Goal: Task Accomplishment & Management: Complete application form

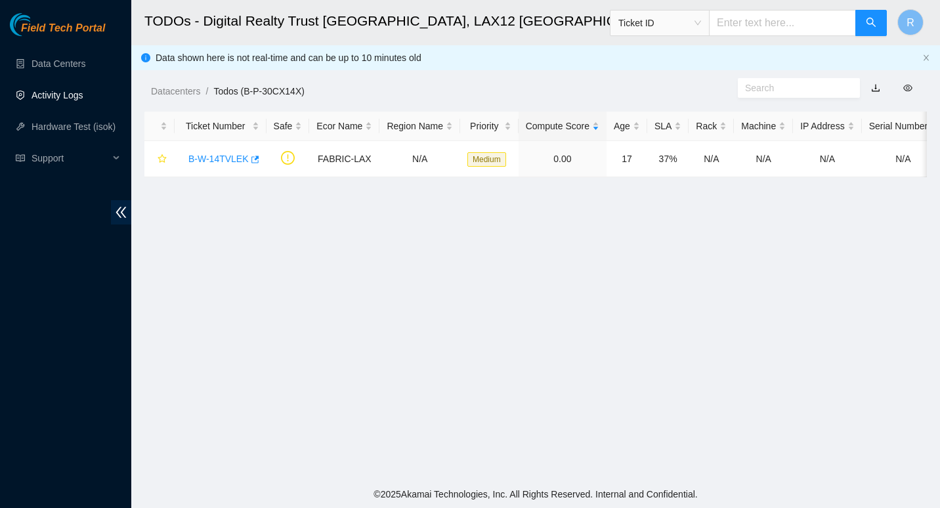
click at [76, 95] on link "Activity Logs" at bounding box center [58, 95] width 52 height 11
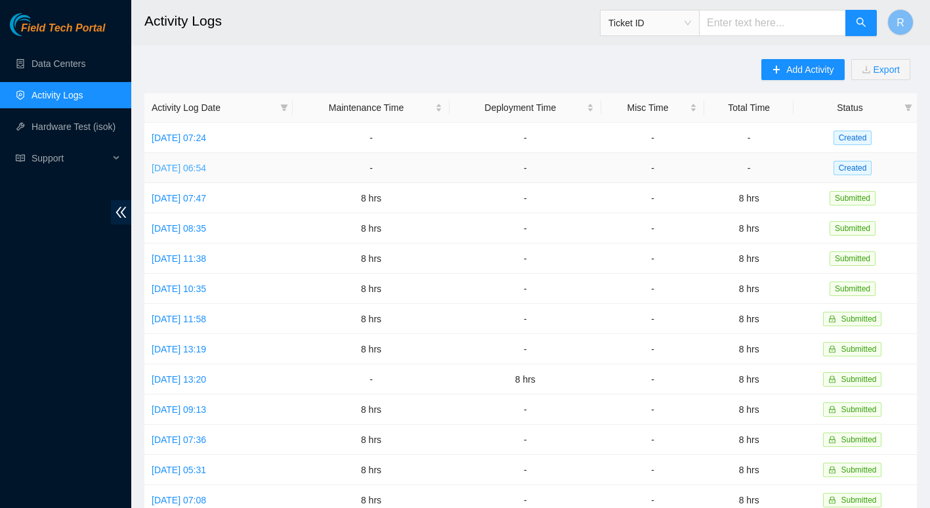
click at [206, 170] on link "[DATE] 06:54" at bounding box center [179, 168] width 54 height 11
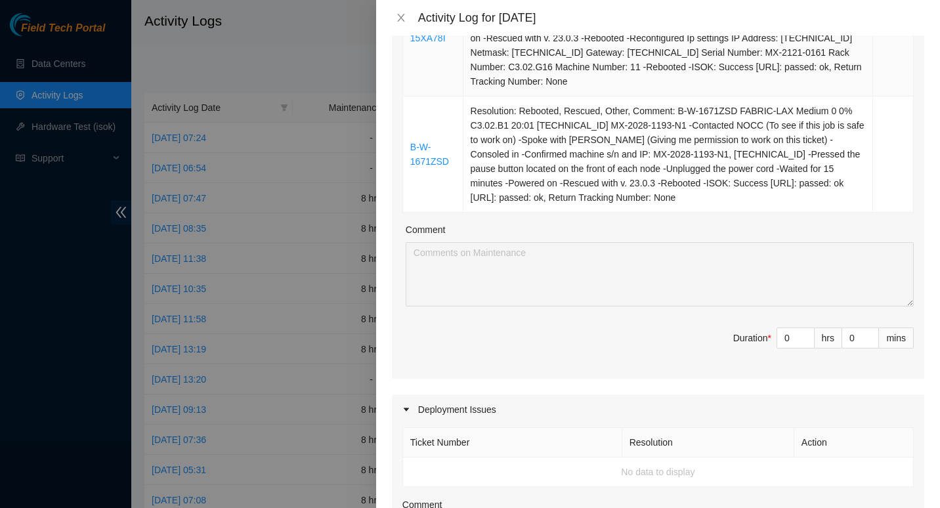
scroll to position [903, 0]
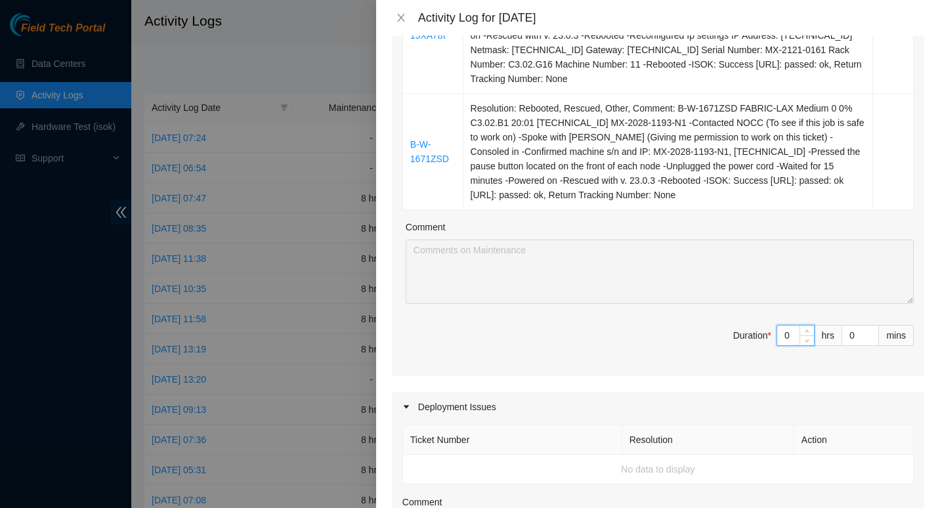
drag, startPoint x: 787, startPoint y: 336, endPoint x: 773, endPoint y: 336, distance: 13.1
click at [777, 336] on input "0" at bounding box center [795, 336] width 37 height 20
type input "8"
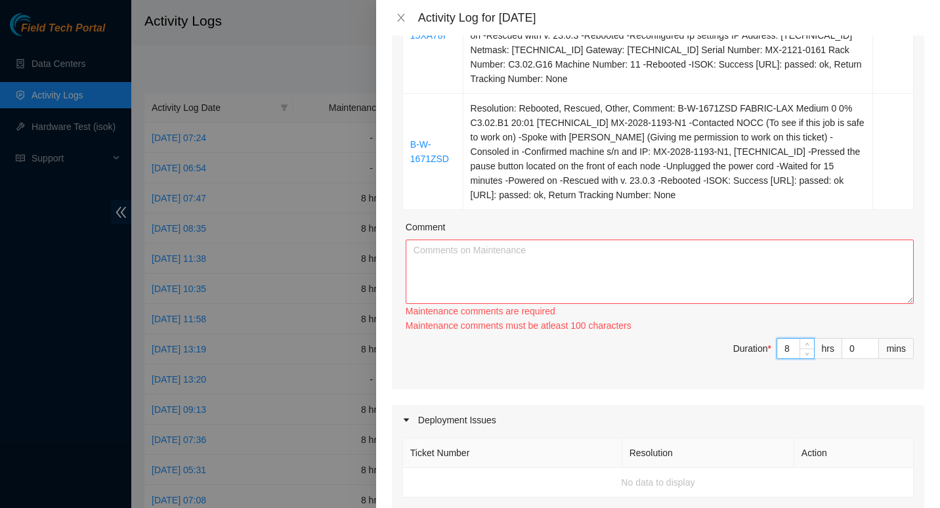
type input "8"
click at [494, 270] on textarea "Comment" at bounding box center [660, 272] width 508 height 64
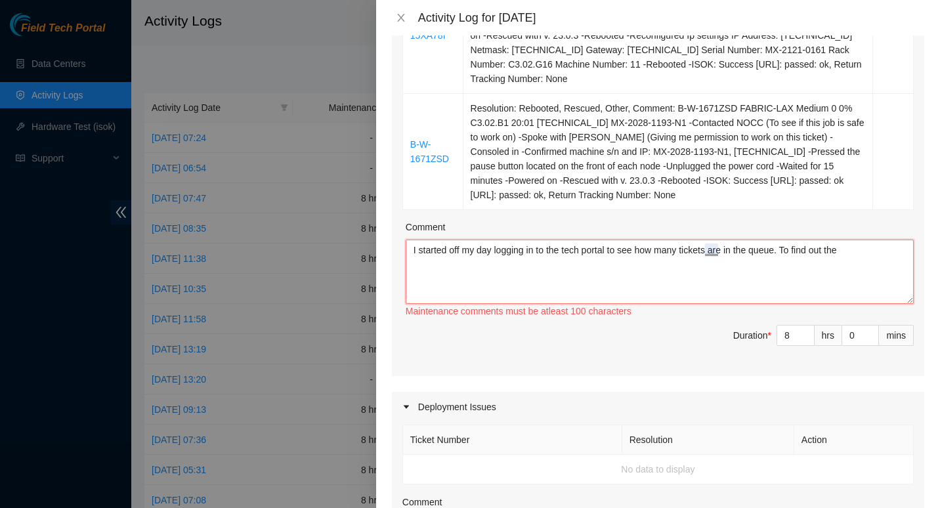
click at [717, 250] on textarea "I started off my day logging in to the tech portal to see how many tickets are …" at bounding box center [660, 272] width 508 height 64
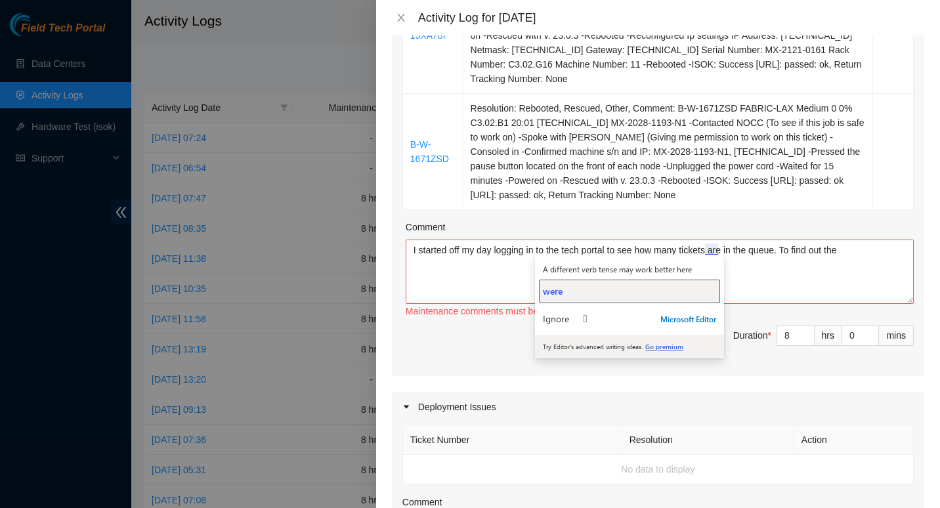
click at [617, 292] on div "were" at bounding box center [629, 291] width 173 height 12
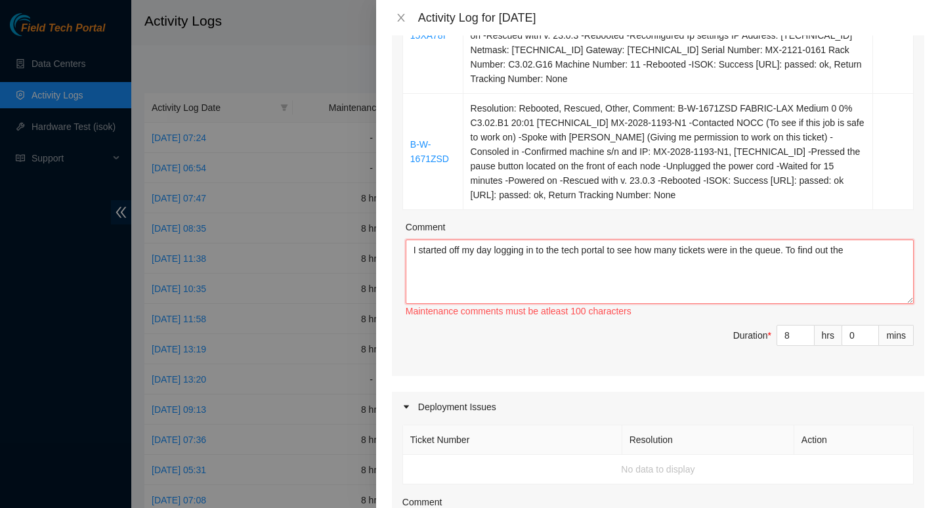
click at [856, 251] on textarea "I started off my day logging in to the tech portal to see how many tickets were…" at bounding box center [660, 272] width 508 height 64
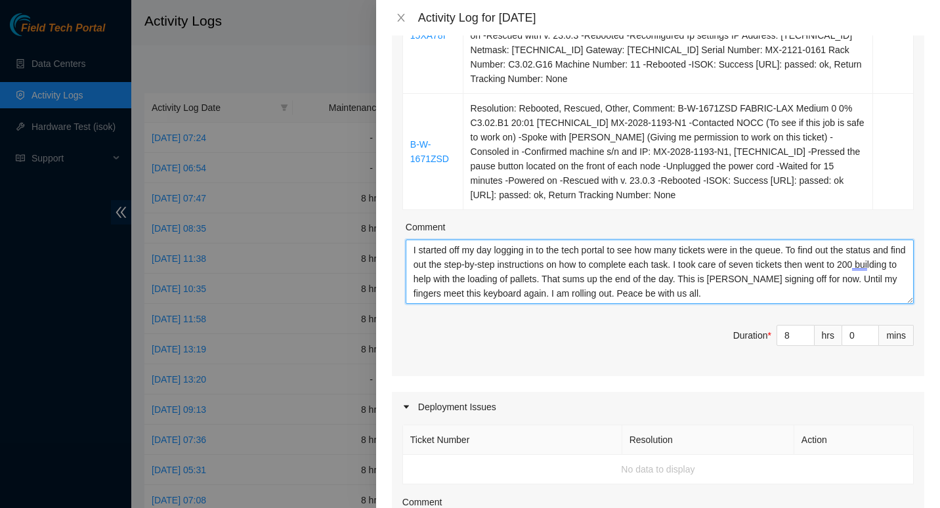
scroll to position [1104, 0]
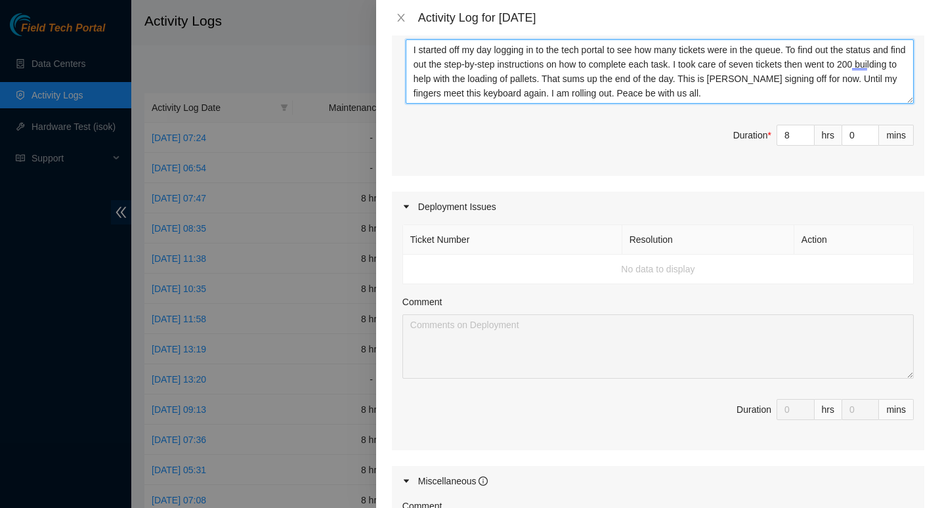
type textarea "I started off my day logging in to the tech portal to see how many tickets were…"
drag, startPoint x: 691, startPoint y: 65, endPoint x: 406, endPoint y: 47, distance: 284.9
click at [406, 47] on textarea "I started off my day logging in to the tech portal to see how many tickets were…" at bounding box center [660, 71] width 508 height 64
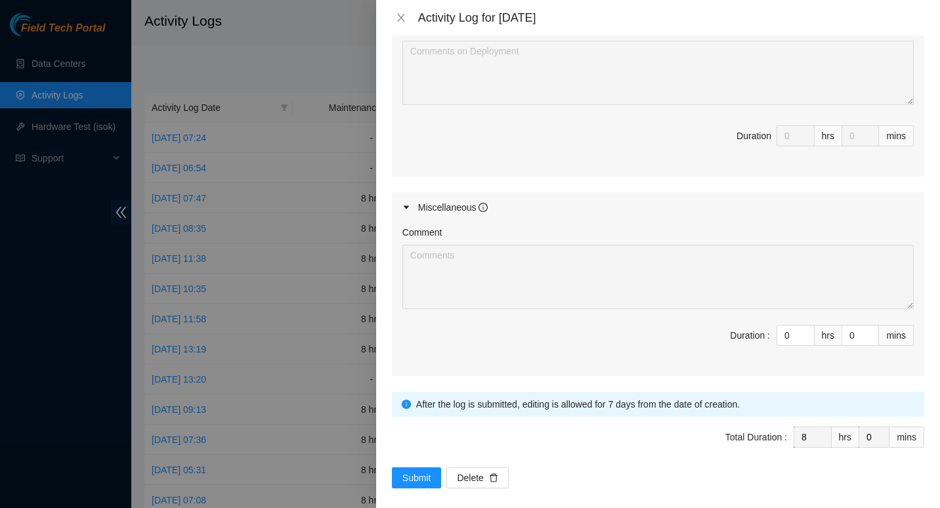
scroll to position [1388, 0]
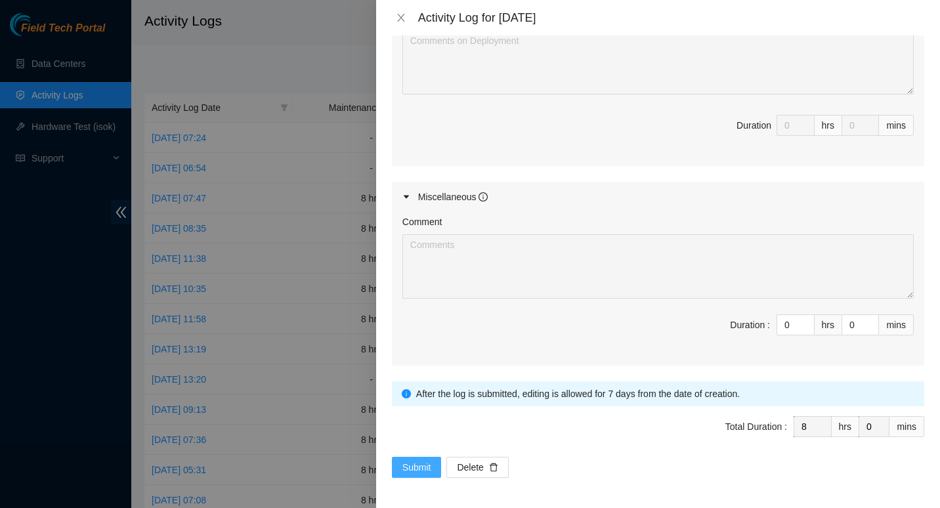
click at [416, 464] on span "Submit" at bounding box center [416, 467] width 29 height 14
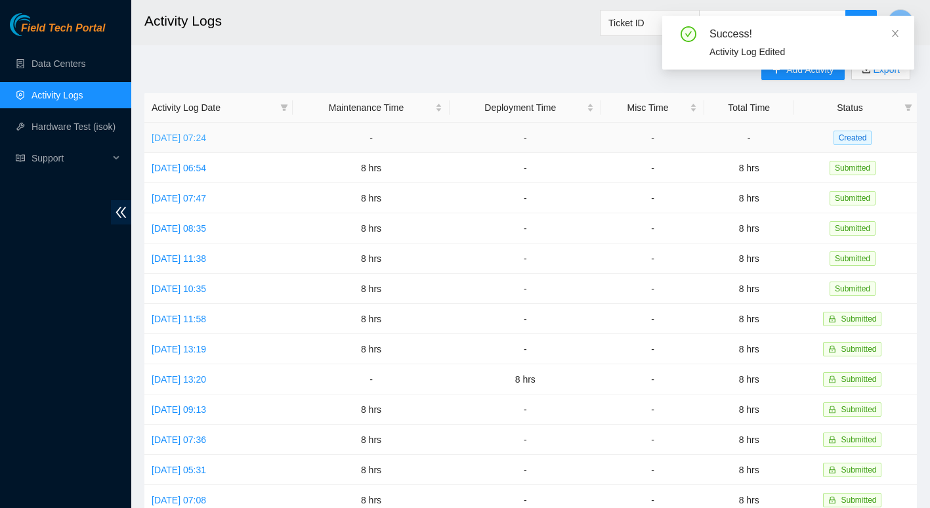
click at [206, 137] on link "[DATE] 07:24" at bounding box center [179, 138] width 54 height 11
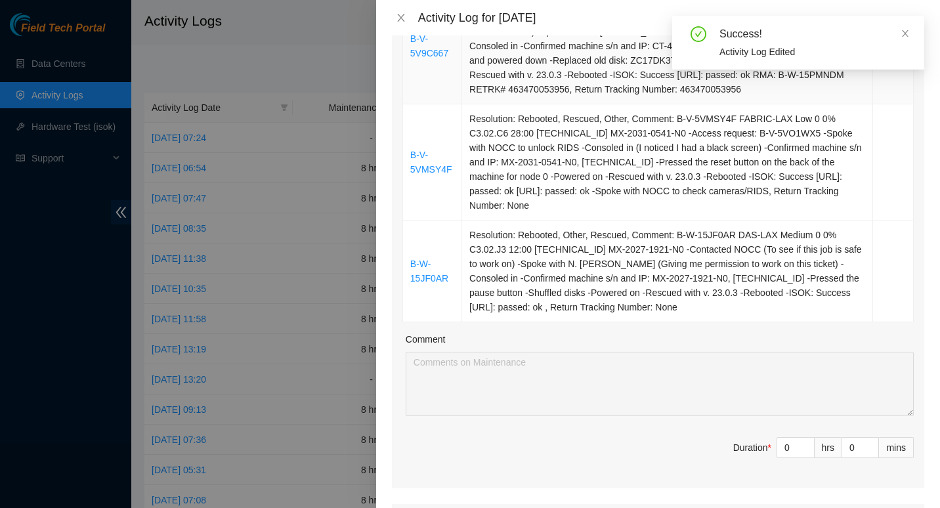
scroll to position [299, 0]
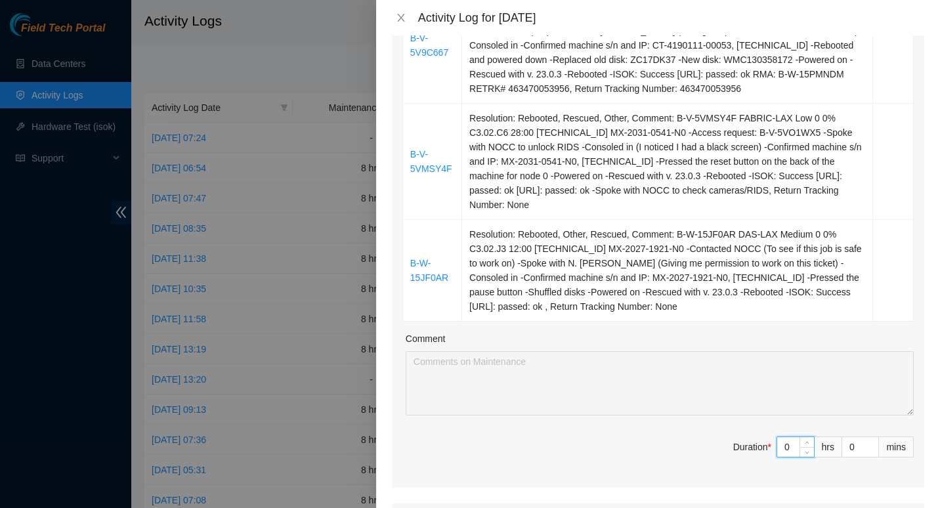
drag, startPoint x: 783, startPoint y: 443, endPoint x: 756, endPoint y: 460, distance: 32.2
click at [756, 460] on span "Duration * 0 hrs 0 mins" at bounding box center [657, 455] width 511 height 37
type input "8"
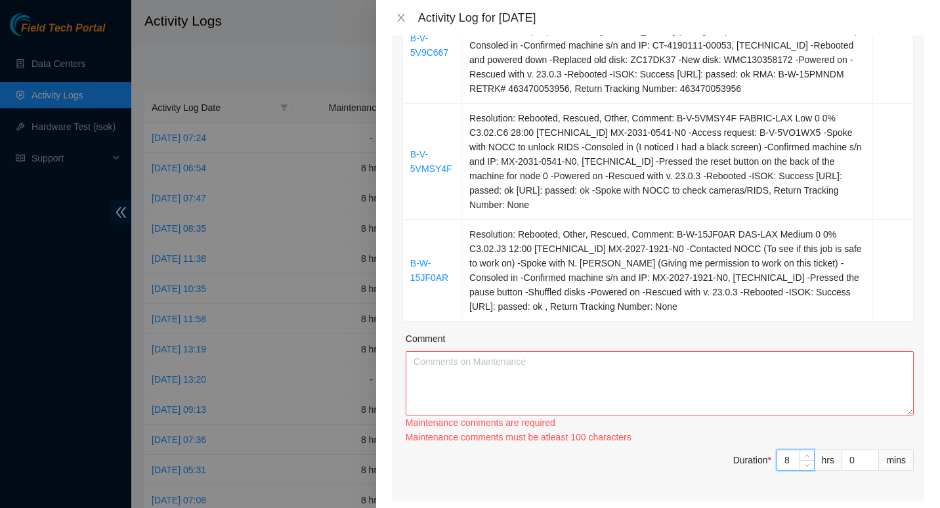
type input "8"
click at [459, 374] on textarea "Comment" at bounding box center [660, 383] width 508 height 64
paste textarea "I started off my day logging in to the tech portal to see how many tickets were…"
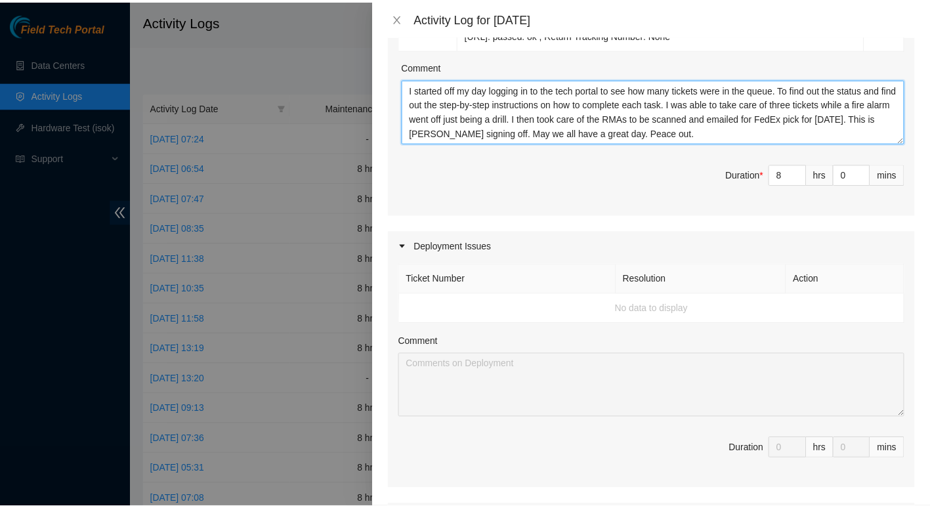
scroll to position [895, 0]
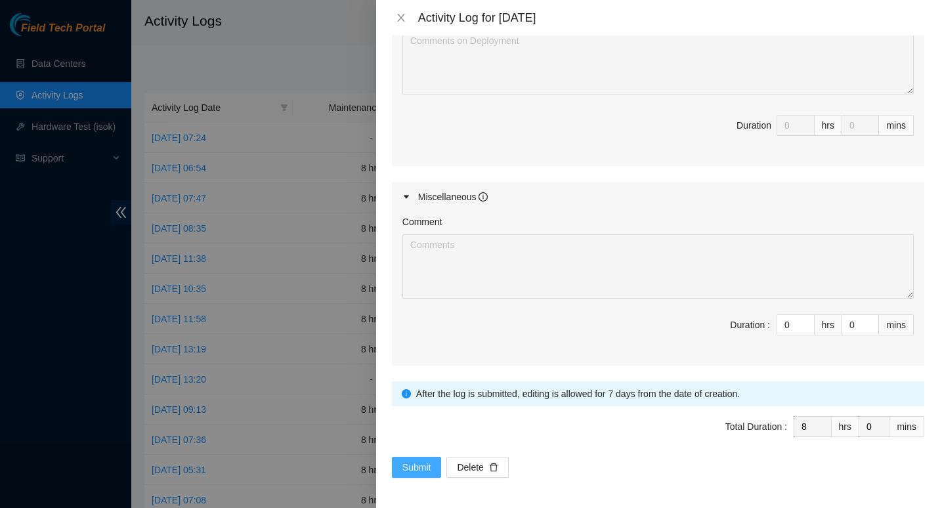
type textarea "I started off my day logging in to the tech portal to see how many tickets were…"
click at [410, 467] on span "Submit" at bounding box center [416, 467] width 29 height 14
